Goal: Navigation & Orientation: Find specific page/section

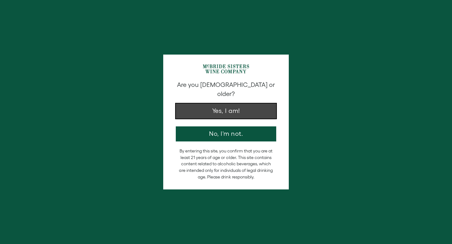
click at [232, 106] on button "Yes, I am!" at bounding box center [226, 111] width 101 height 15
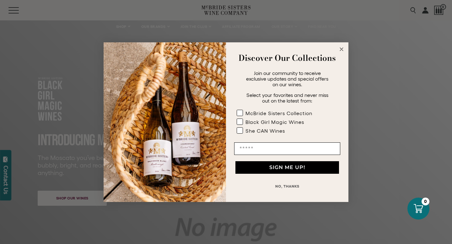
click at [279, 186] on button "NO, THANKS" at bounding box center [287, 186] width 106 height 13
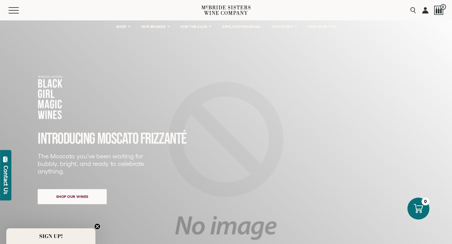
scroll to position [2, 0]
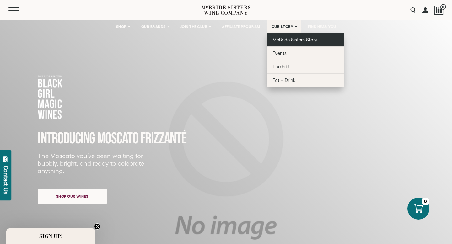
click at [286, 41] on span "McBride Sisters Story" at bounding box center [295, 39] width 45 height 5
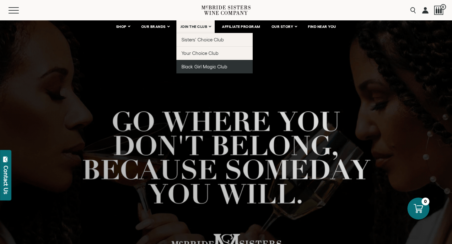
click at [199, 68] on span "Black Girl Magic Club" at bounding box center [205, 66] width 46 height 5
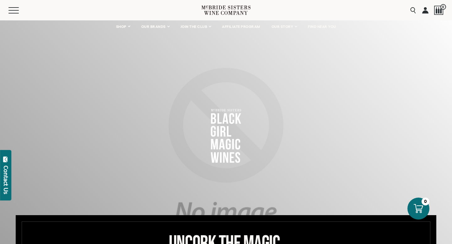
click at [222, 8] on icon at bounding box center [226, 10] width 49 height 18
